Goal: Task Accomplishment & Management: Manage account settings

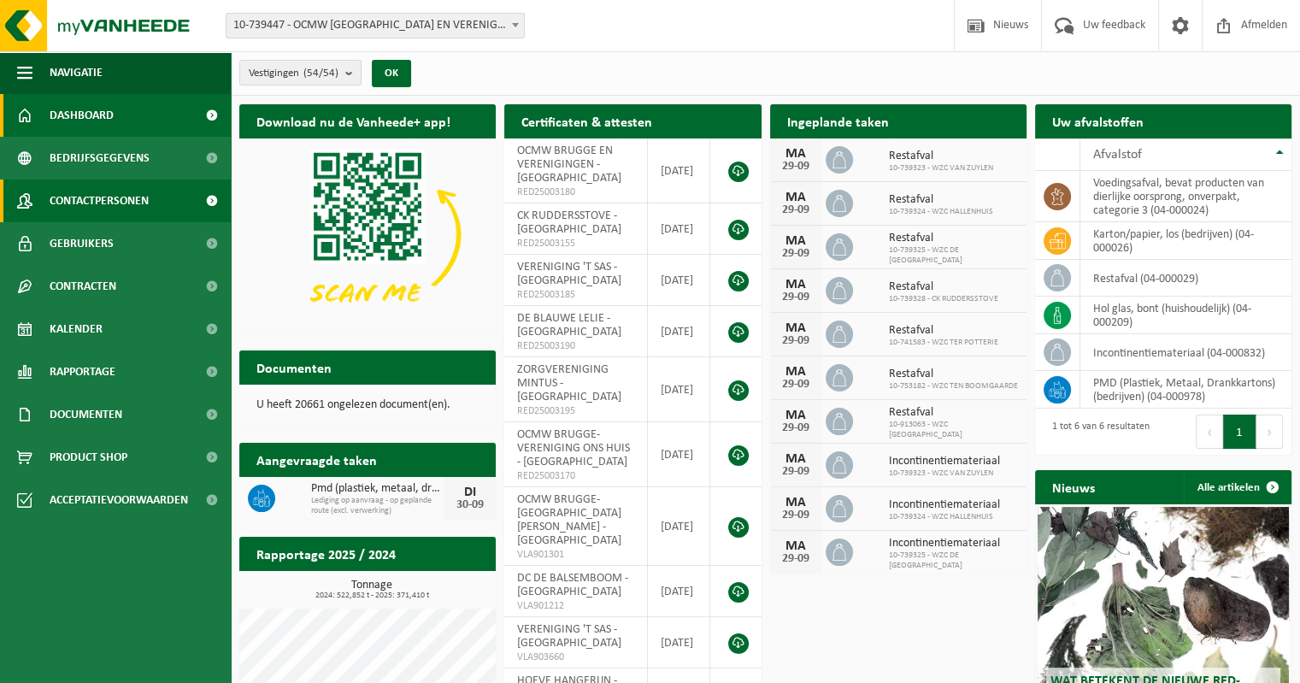
click at [99, 197] on span "Contactpersonen" at bounding box center [99, 201] width 99 height 43
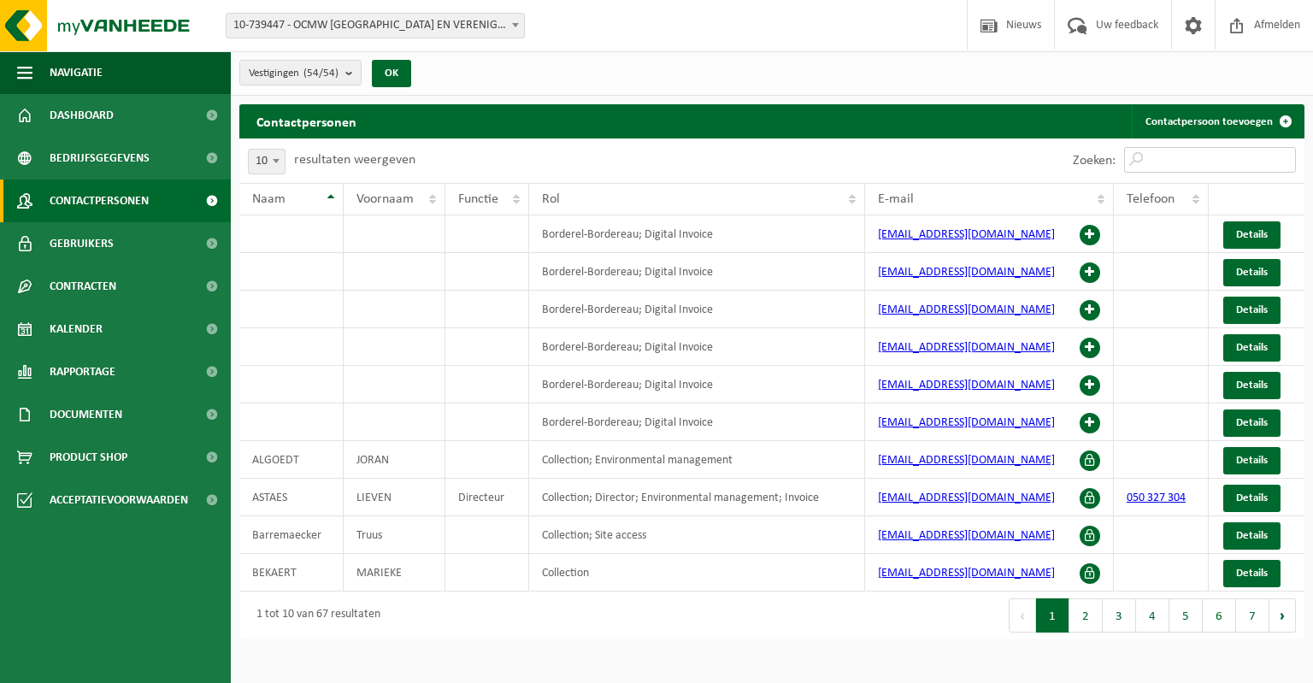
click at [1178, 153] on input "Zoeken:" at bounding box center [1210, 160] width 172 height 26
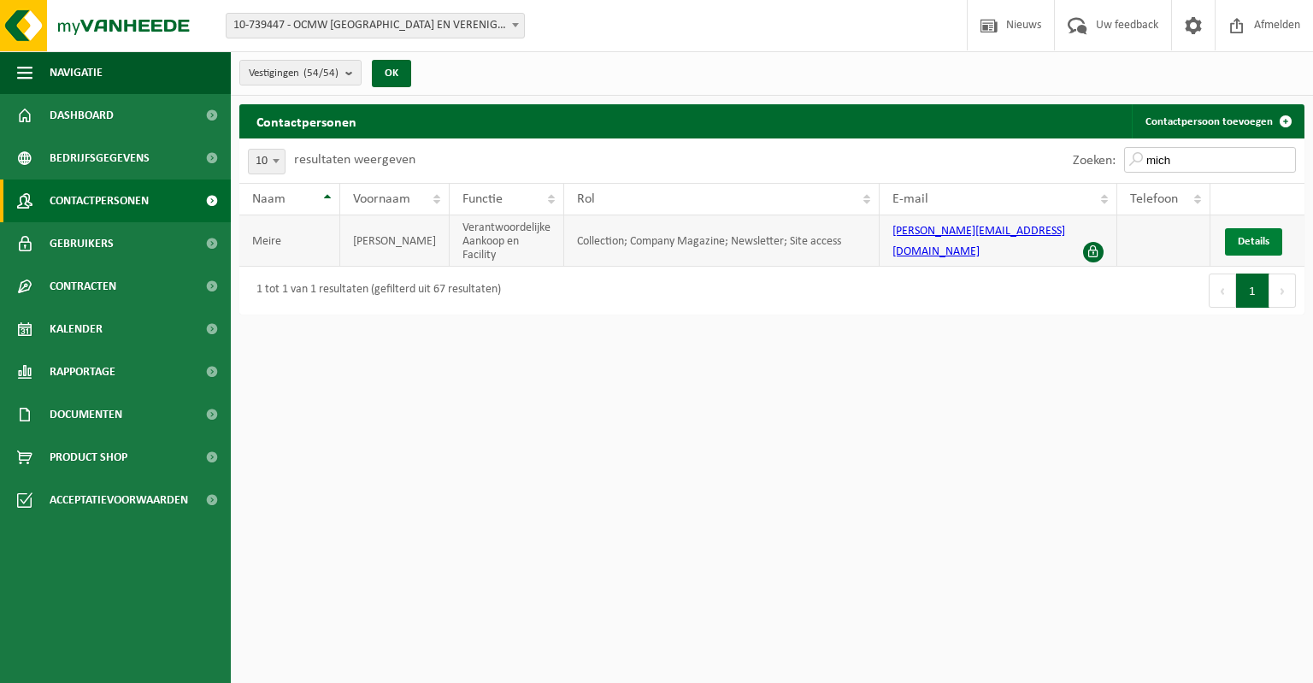
type input "mich"
click at [1245, 239] on span "Details" at bounding box center [1254, 241] width 32 height 11
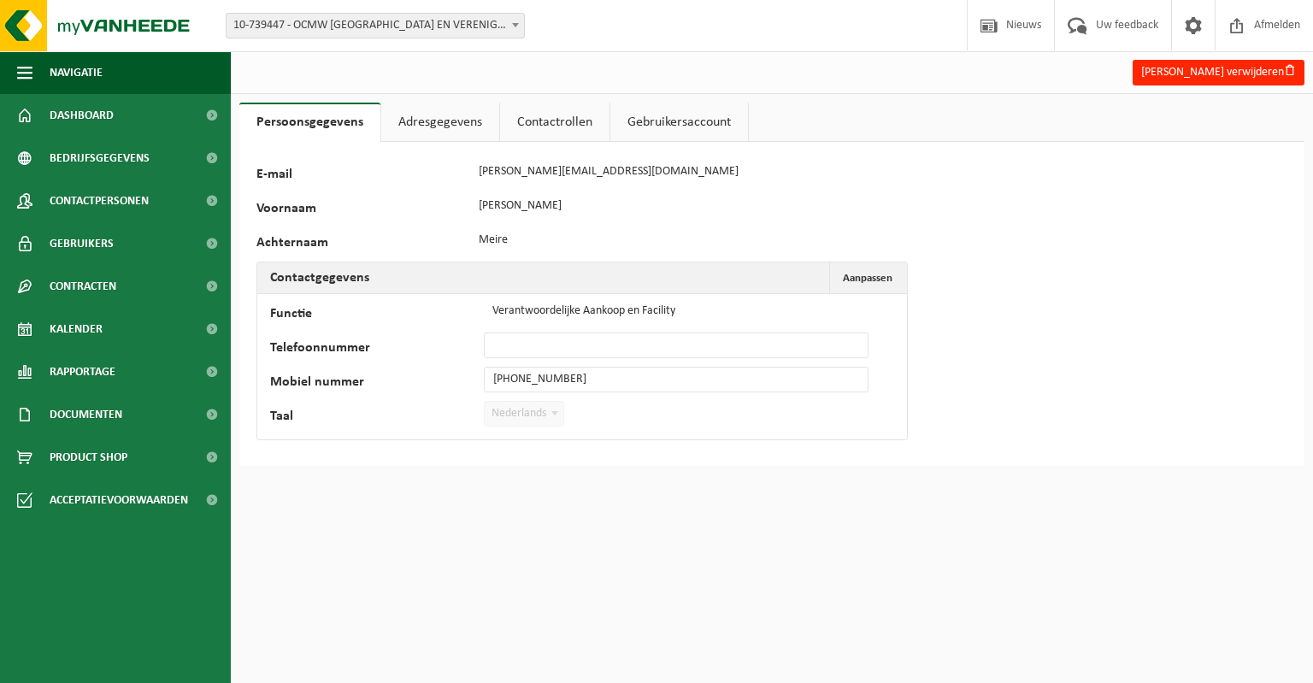
click at [421, 125] on link "Adresgegevens" at bounding box center [440, 122] width 118 height 39
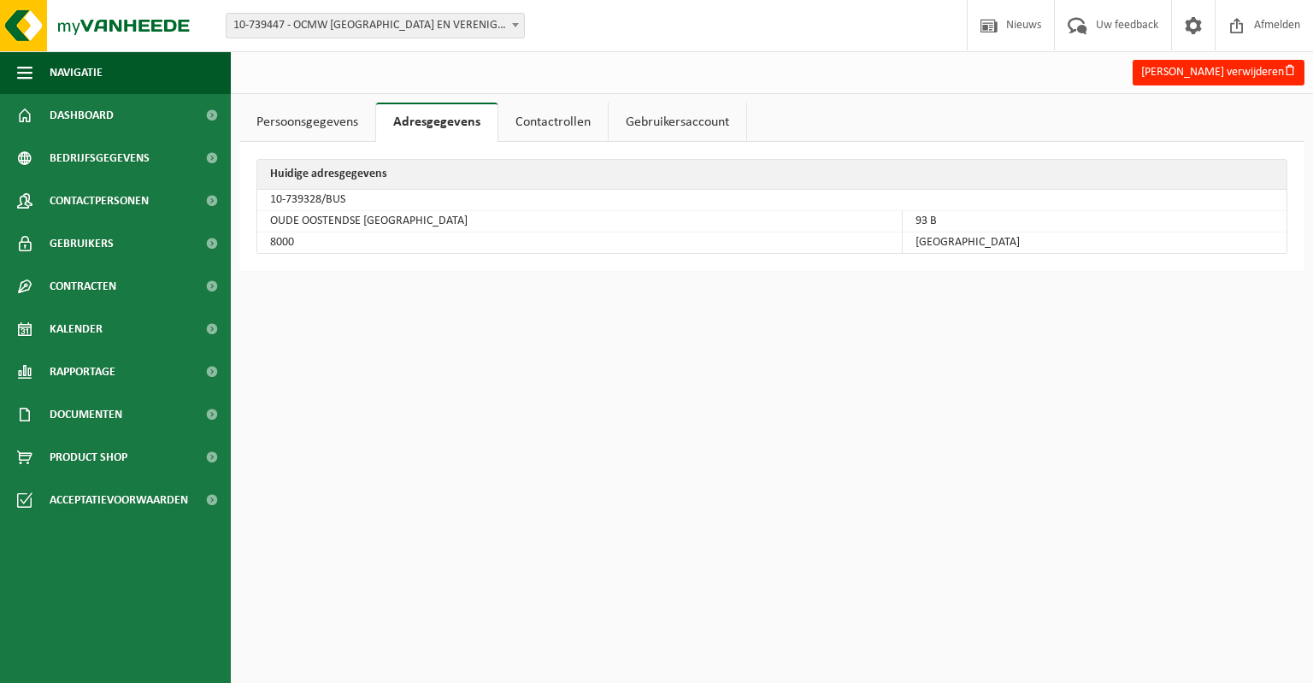
click at [554, 127] on link "Contactrollen" at bounding box center [552, 122] width 109 height 39
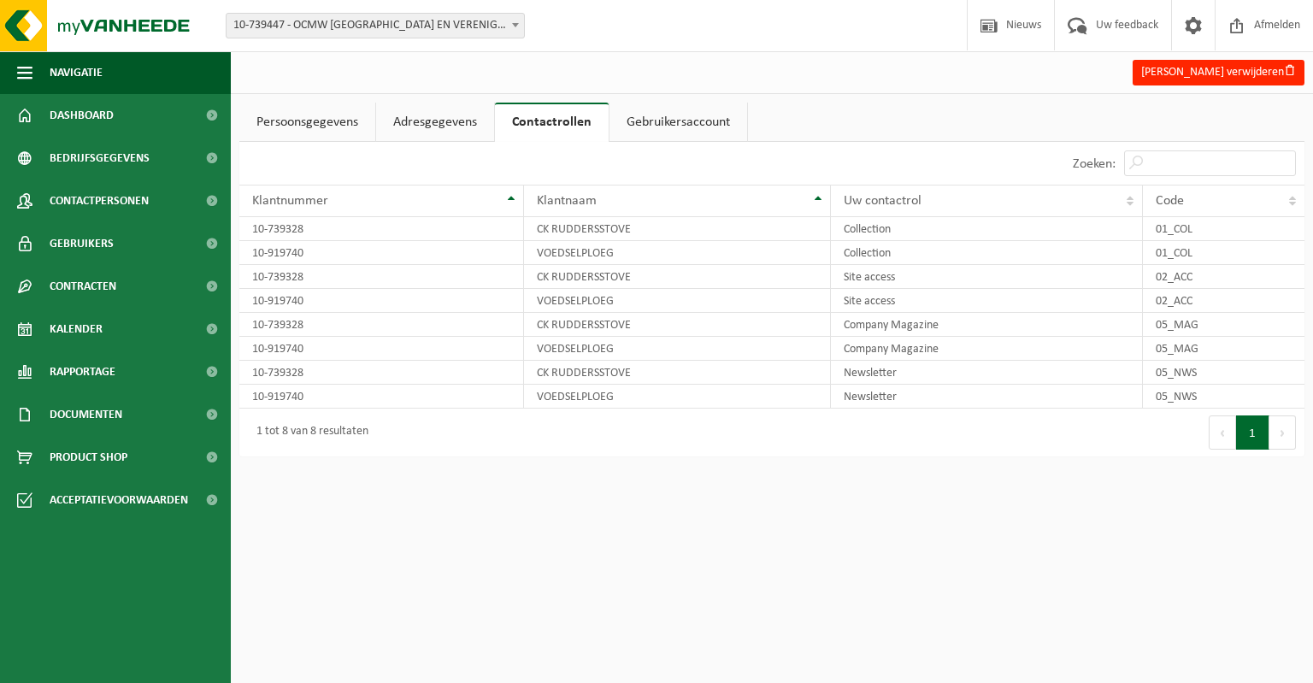
click at [659, 122] on link "Gebruikersaccount" at bounding box center [679, 122] width 138 height 39
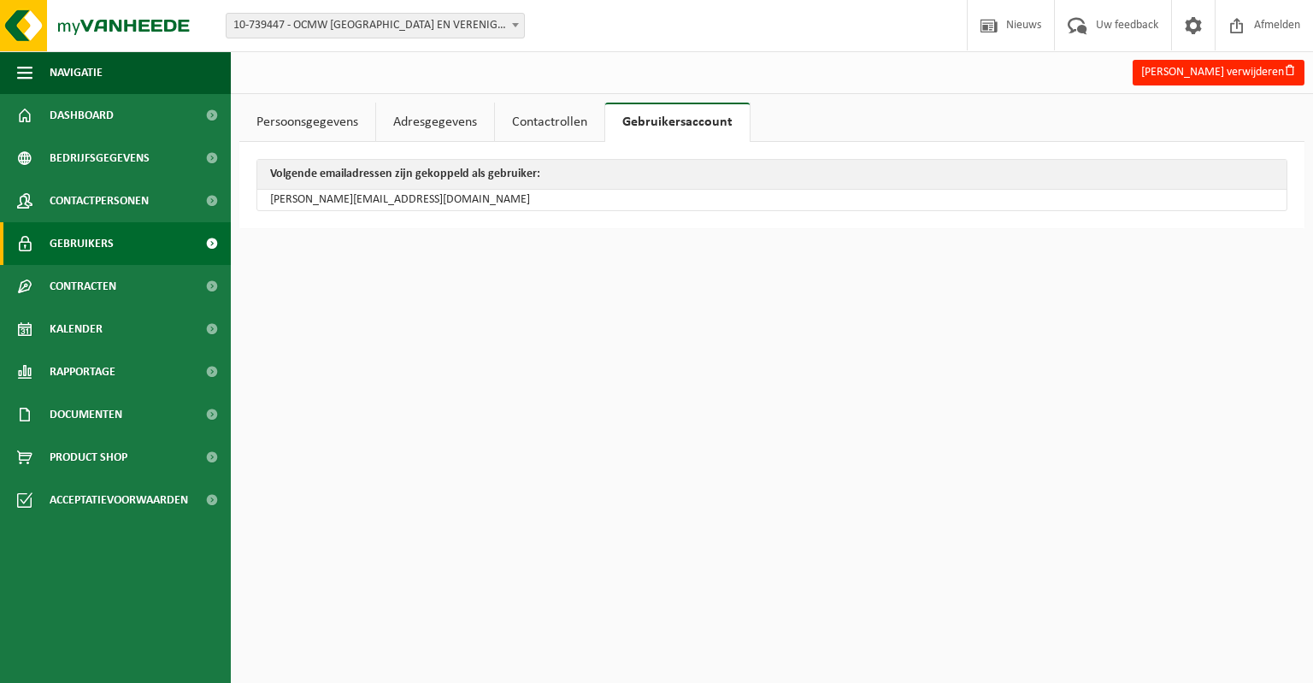
click at [63, 235] on span "Gebruikers" at bounding box center [82, 243] width 64 height 43
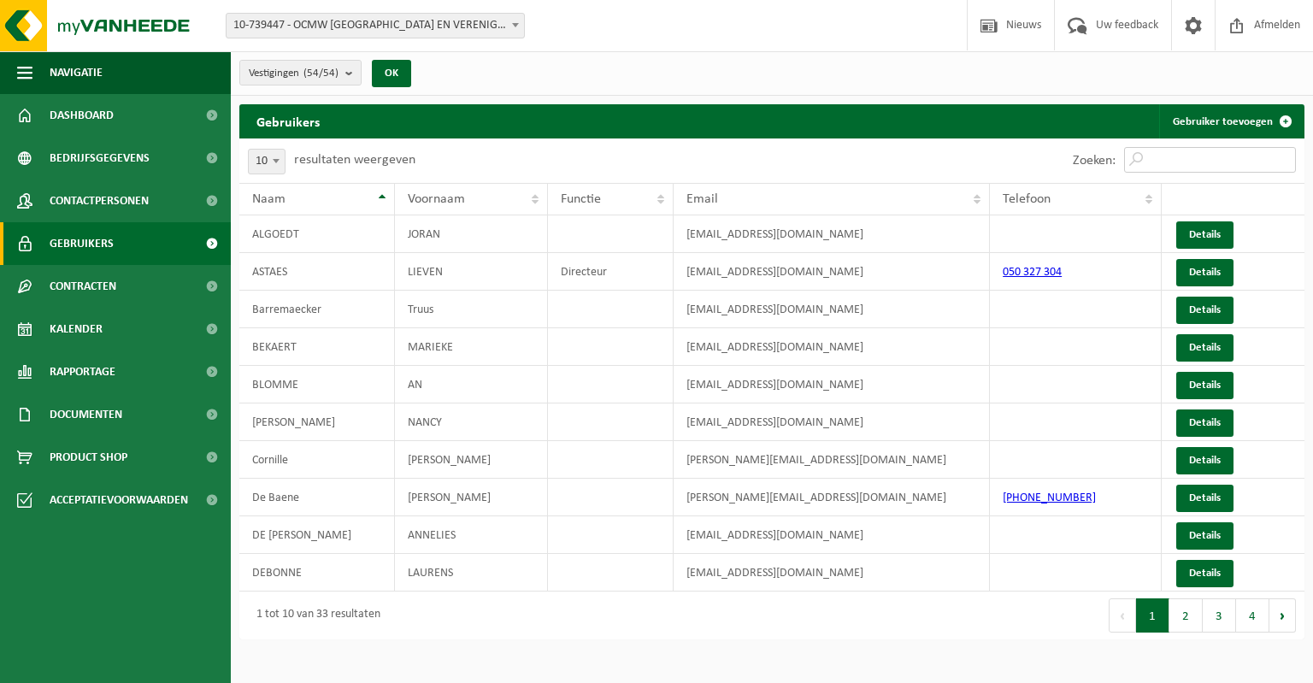
click at [1187, 162] on input "Zoeken:" at bounding box center [1210, 160] width 172 height 26
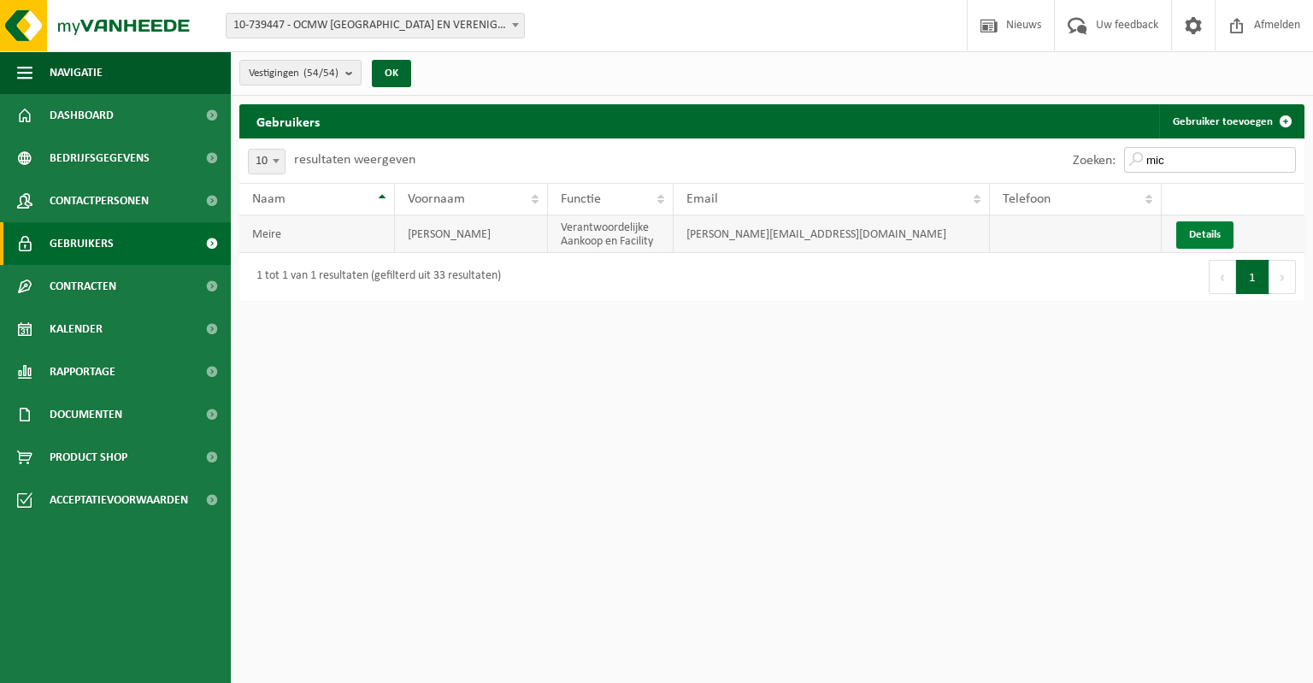
type input "mic"
click at [1197, 229] on link "Details" at bounding box center [1204, 234] width 57 height 27
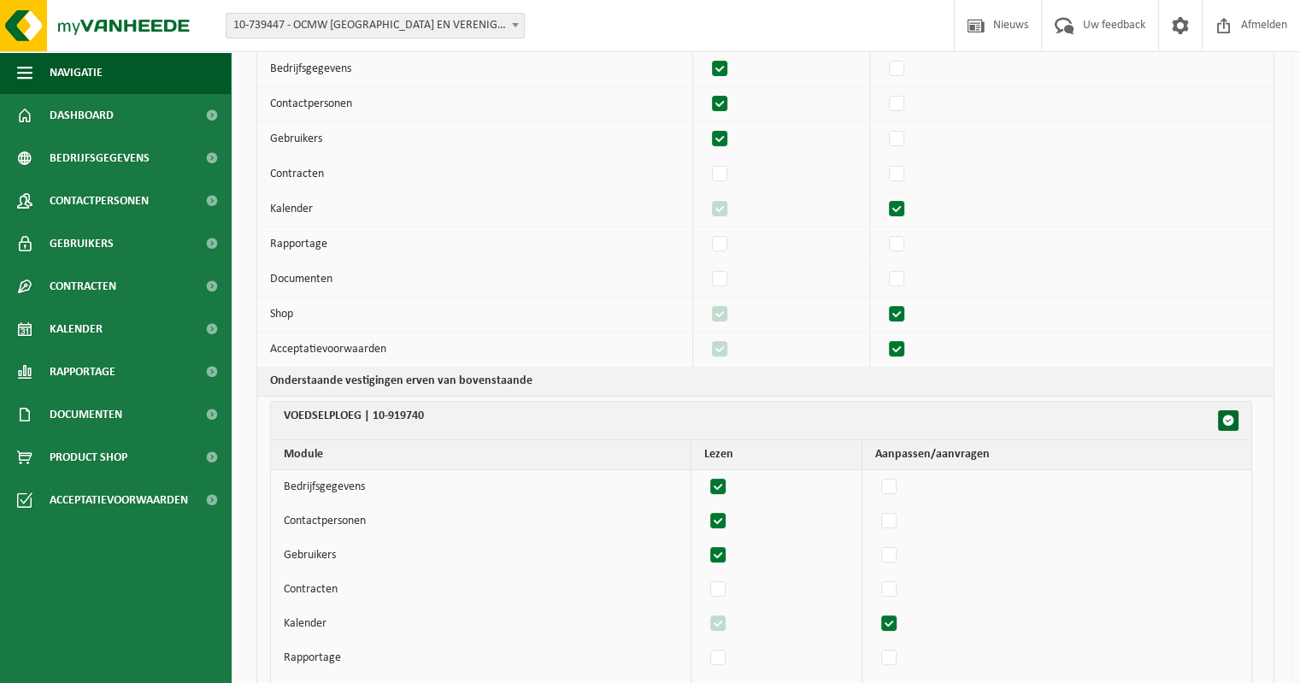
scroll to position [85, 0]
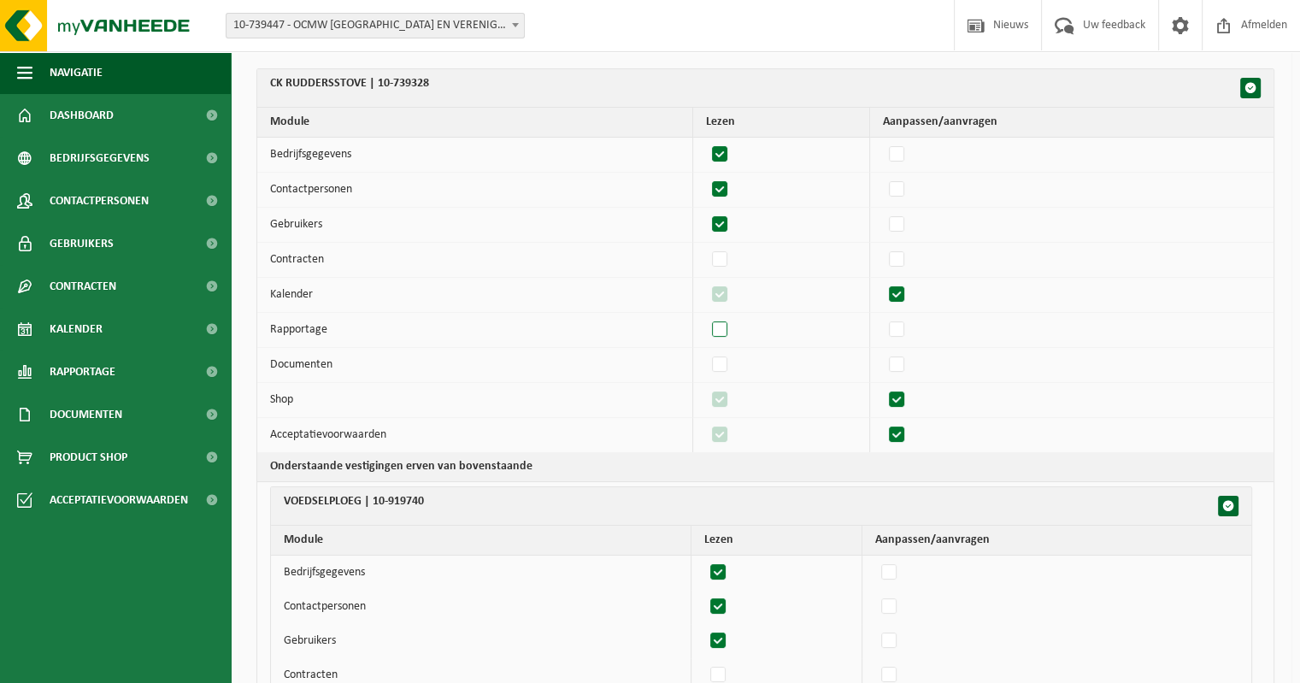
click at [727, 328] on label"] at bounding box center [721, 330] width 24 height 26
click at [706, 317] on input "checkbox" at bounding box center [705, 316] width 1 height 1
checkbox input "true"
click at [722, 365] on label"] at bounding box center [721, 365] width 24 height 26
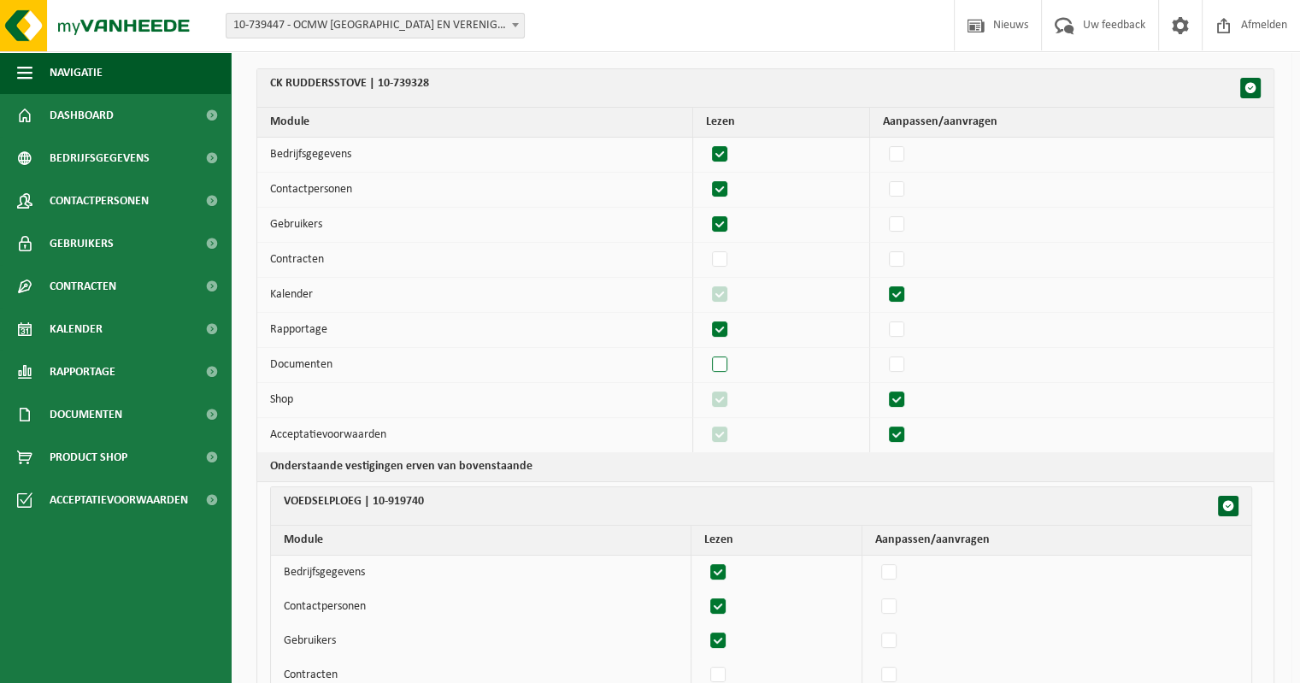
click at [706, 352] on input "checkbox" at bounding box center [705, 351] width 1 height 1
checkbox input "true"
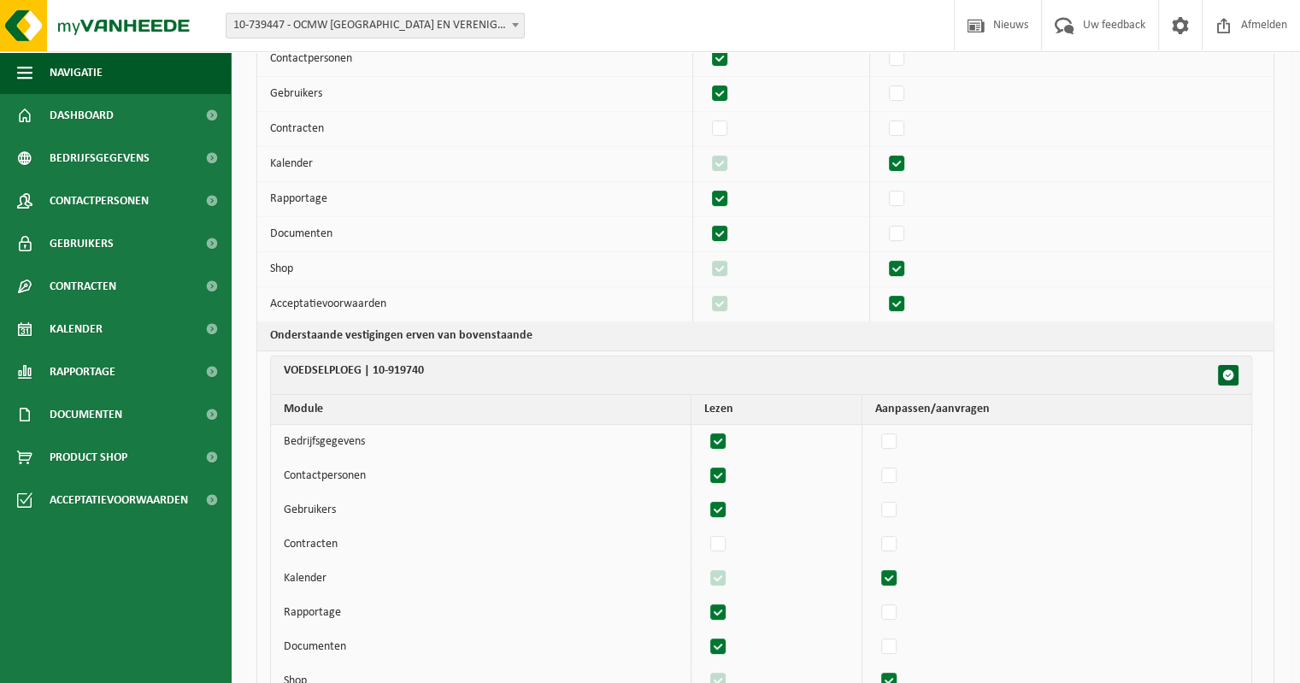
scroll to position [202, 0]
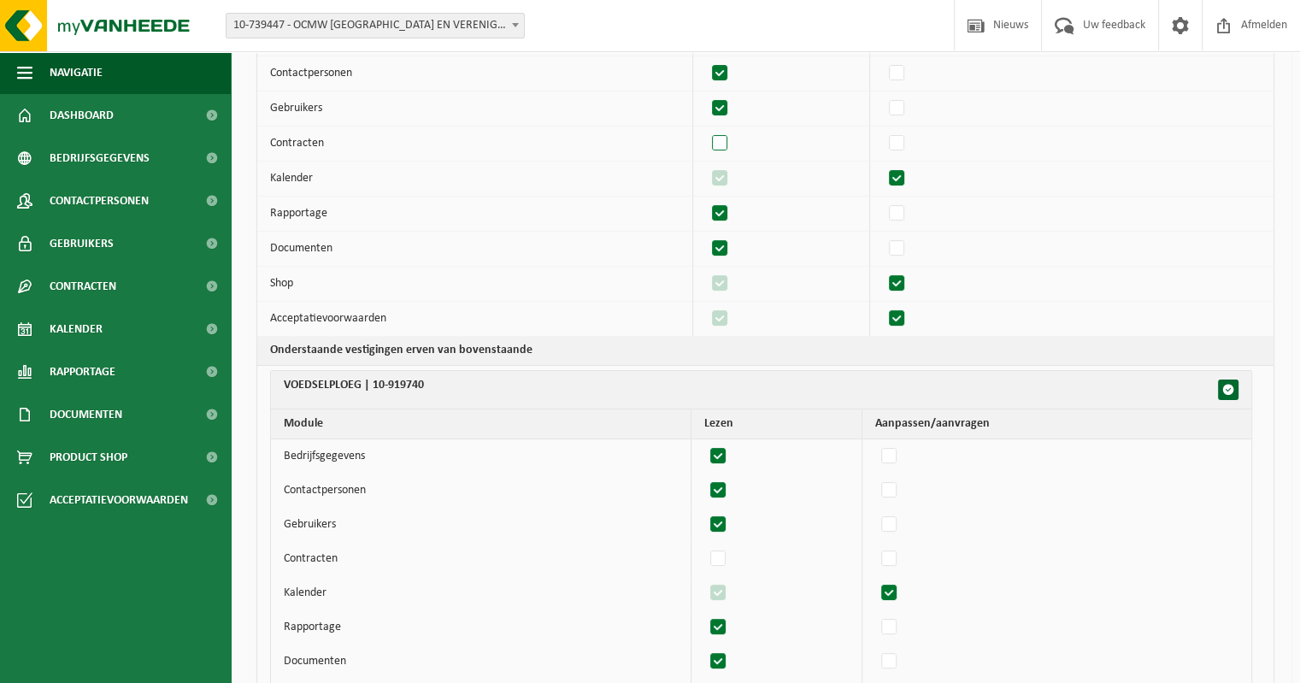
click at [719, 143] on label"] at bounding box center [721, 144] width 24 height 26
click at [706, 131] on input "checkbox" at bounding box center [705, 130] width 1 height 1
checkbox input "true"
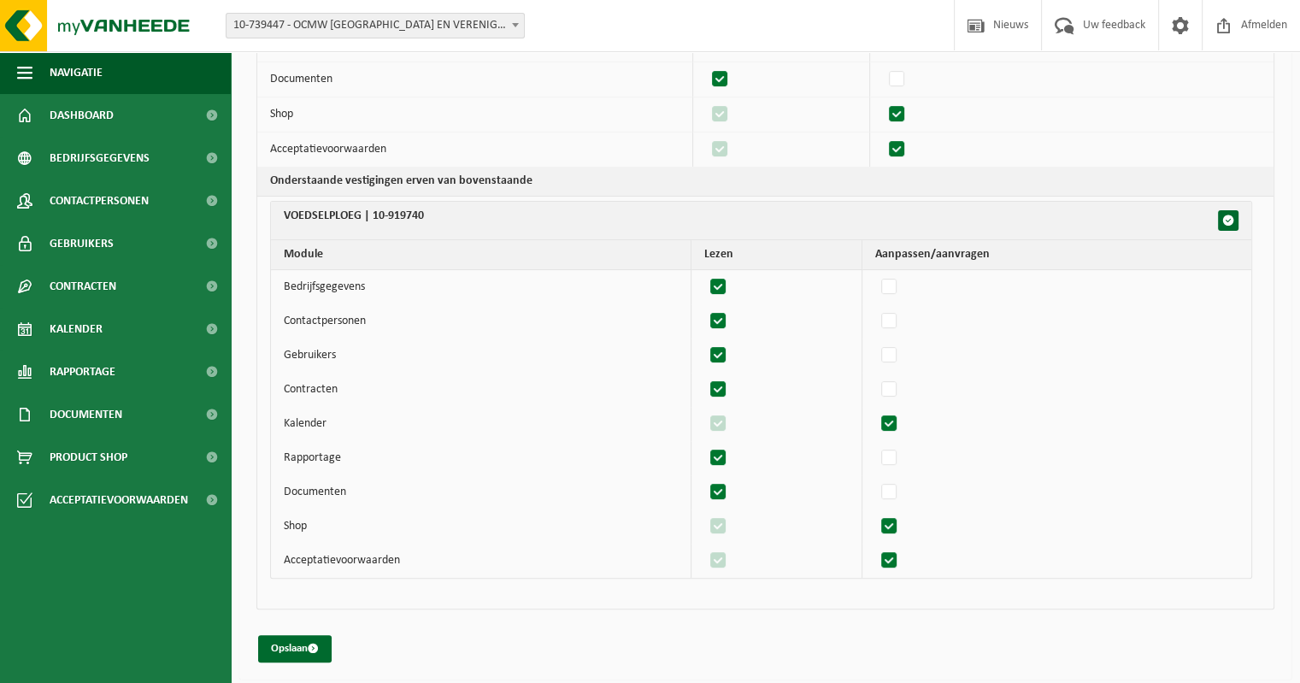
scroll to position [373, 0]
click at [299, 642] on button "Opslaan" at bounding box center [295, 647] width 74 height 27
